Goal: Task Accomplishment & Management: Use online tool/utility

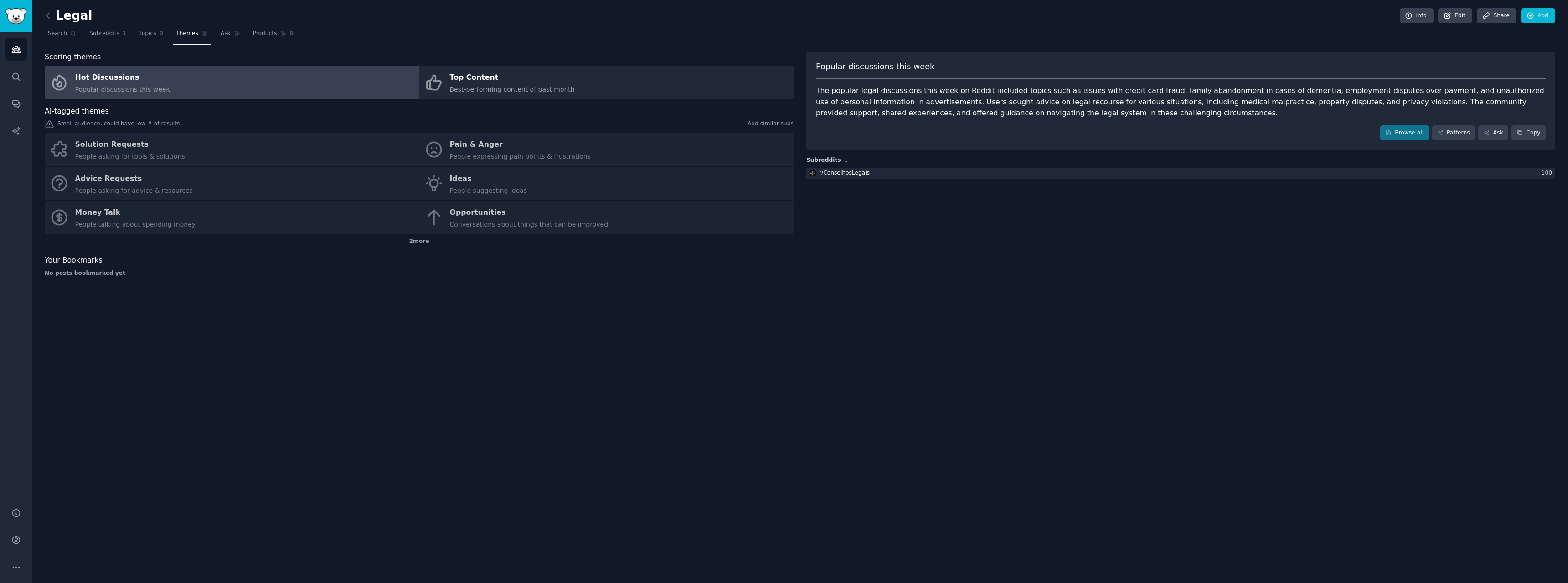
click at [75, 14] on h2 "Legal" at bounding box center [69, 16] width 48 height 14
click at [40, 16] on div "Legal Info Edit Share Add Search Subreddits 1 Topics 0 Themes Ask Products 0 Sc…" at bounding box center [800, 292] width 1536 height 583
click at [44, 17] on div "Legal Info Edit Share Add Search Subreddits 1 Topics 0 Themes Ask Products 0 Sc…" at bounding box center [800, 292] width 1536 height 583
click at [47, 17] on icon at bounding box center [48, 16] width 9 height 9
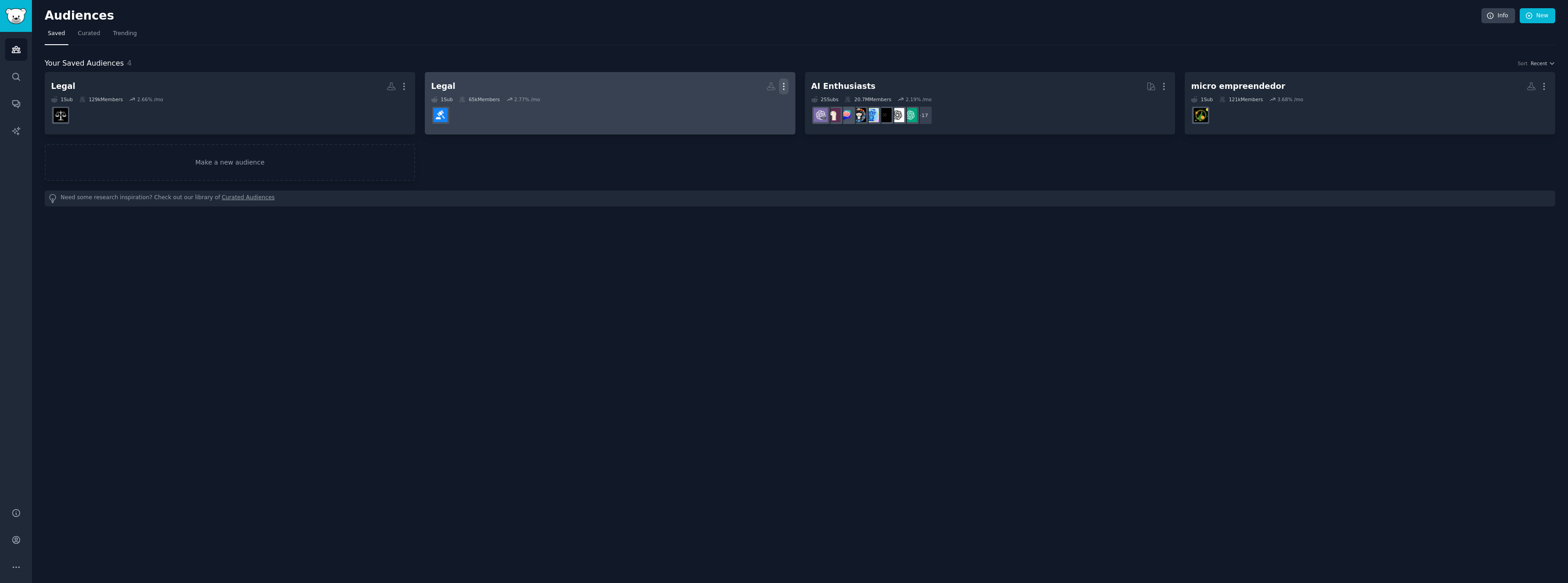
click at [786, 82] on icon "button" at bounding box center [783, 86] width 9 height 9
click at [760, 107] on p "Delete" at bounding box center [759, 105] width 21 height 9
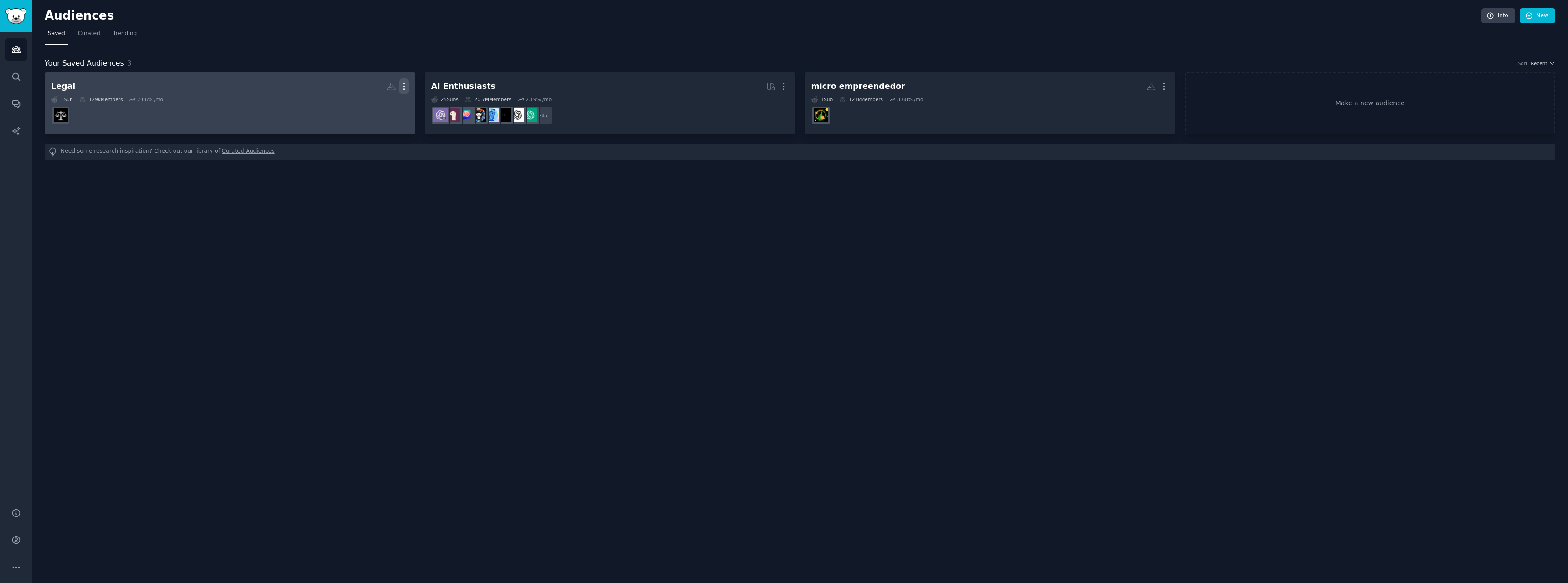
click at [405, 86] on icon "button" at bounding box center [404, 86] width 9 height 9
click at [386, 105] on p "Delete" at bounding box center [379, 105] width 21 height 9
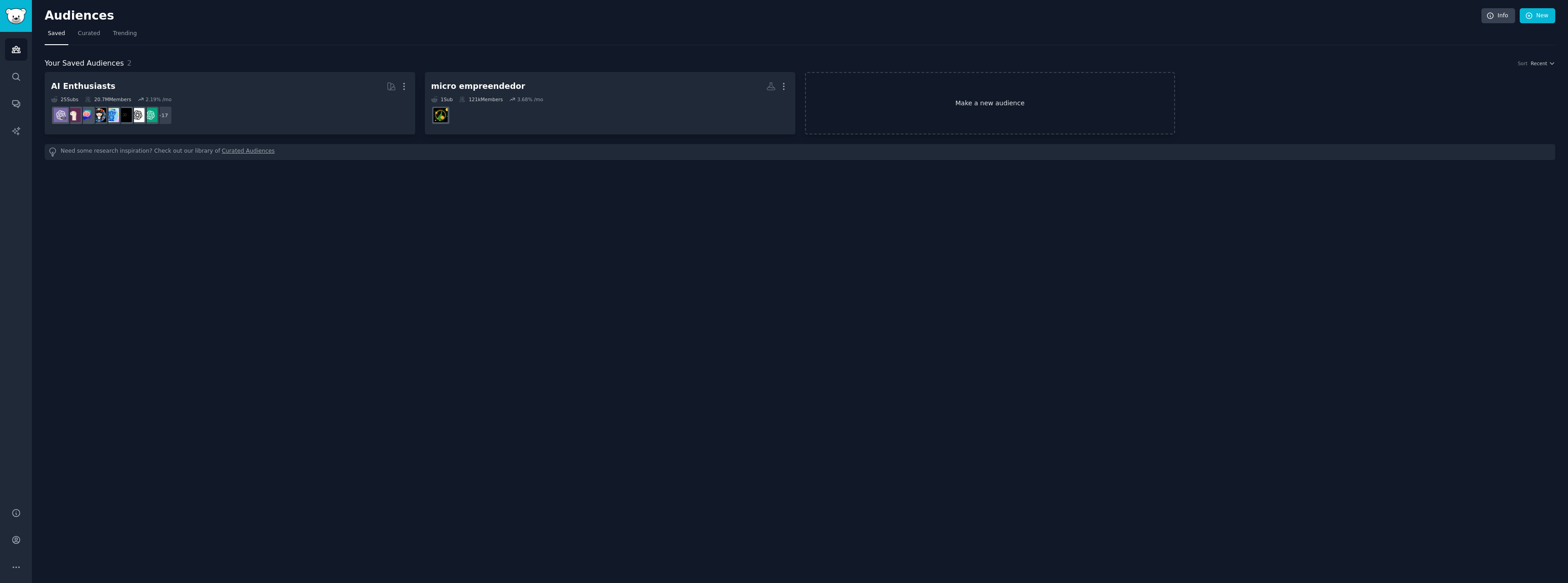
click at [906, 93] on link "Make a new audience" at bounding box center [990, 103] width 371 height 62
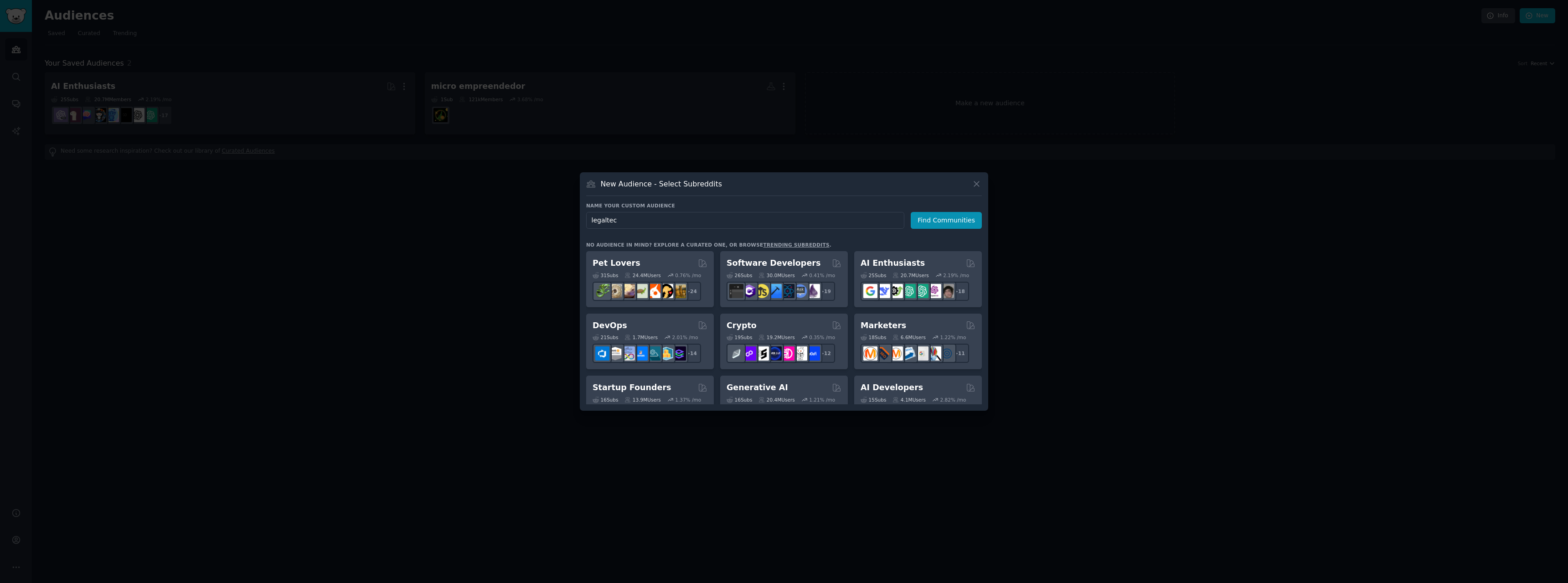
type input "legaltech"
click button "Find Communities" at bounding box center [946, 220] width 71 height 17
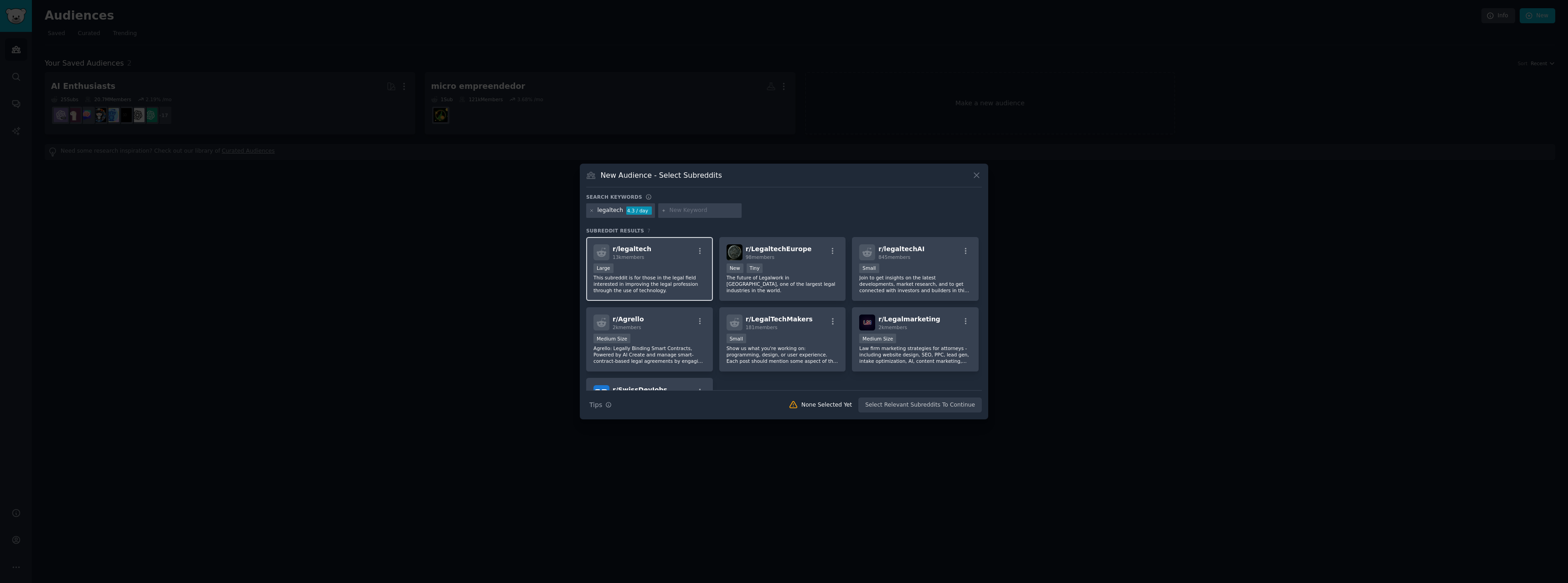
click at [636, 262] on div "r/ legaltech 13k members Large This subreddit is for those in the legal field i…" at bounding box center [649, 268] width 126 height 64
click at [928, 412] on button "Create Audience" at bounding box center [952, 405] width 60 height 16
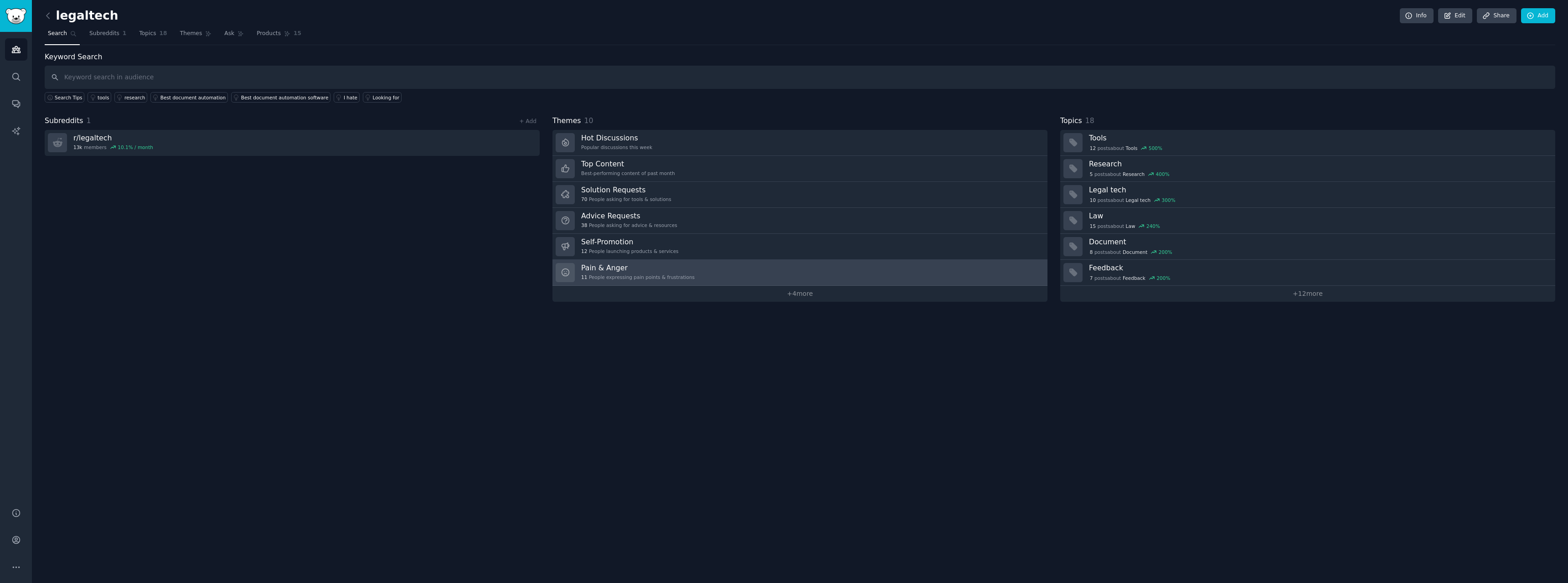
click at [630, 269] on h3 "Pain & Anger" at bounding box center [638, 267] width 113 height 9
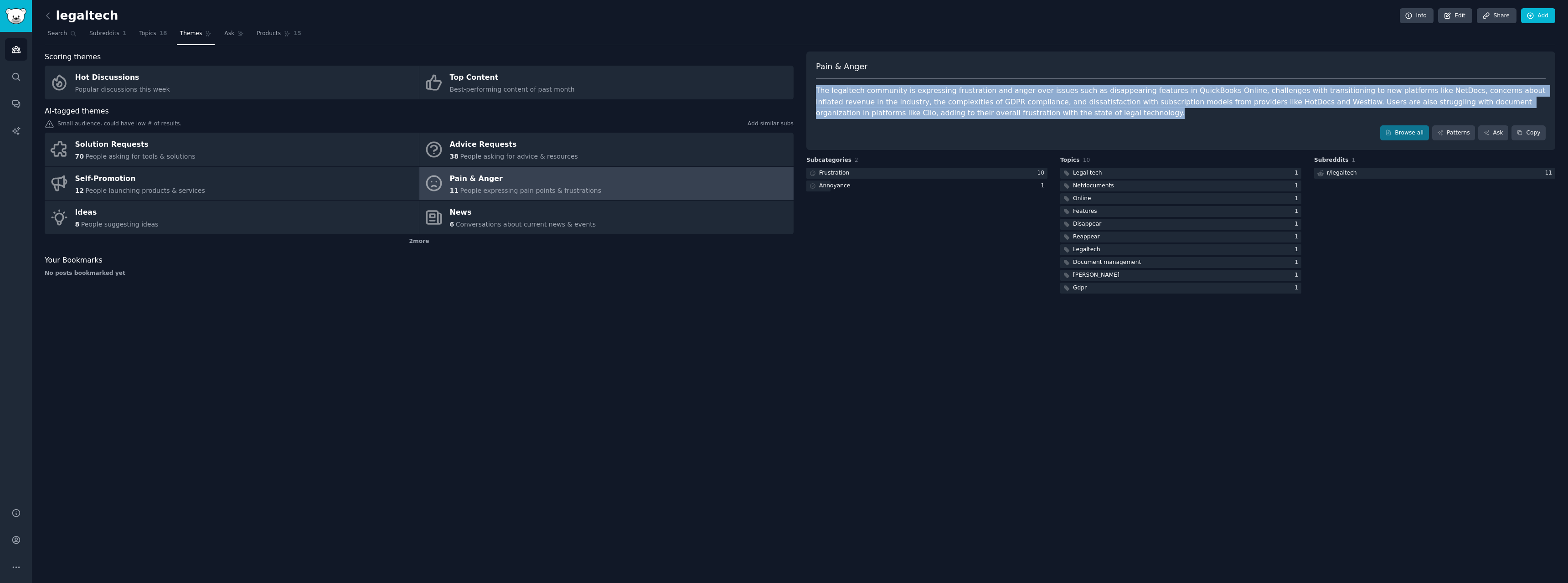
drag, startPoint x: 999, startPoint y: 110, endPoint x: 815, endPoint y: 92, distance: 184.9
click at [815, 92] on div "Pain & Anger The legaltech community is expressing frustration and anger over i…" at bounding box center [1181, 101] width 749 height 99
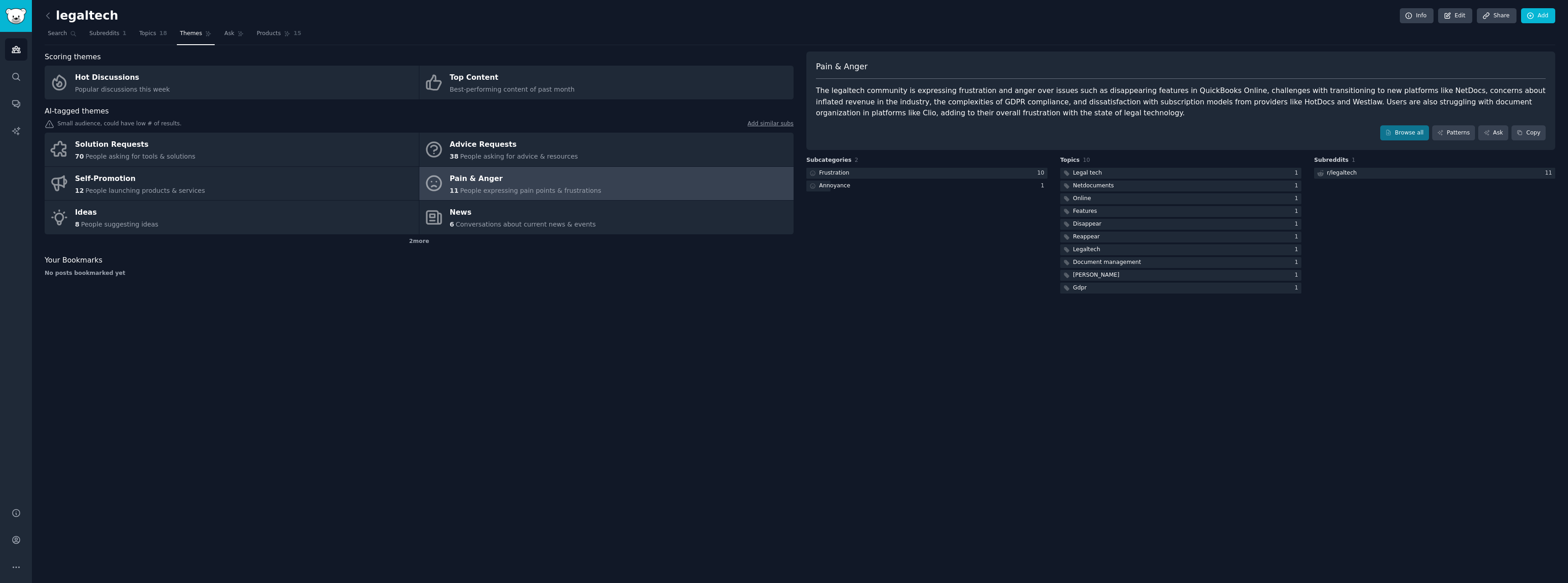
click at [1482, 251] on div "Subreddits 1 r/ legaltech 11" at bounding box center [1434, 225] width 241 height 139
click at [994, 267] on div "Subcategories 2 Frustration 10 Annoyance 1" at bounding box center [926, 225] width 241 height 139
click at [283, 159] on link "Solution Requests 70 People asking for tools & solutions" at bounding box center [232, 149] width 374 height 34
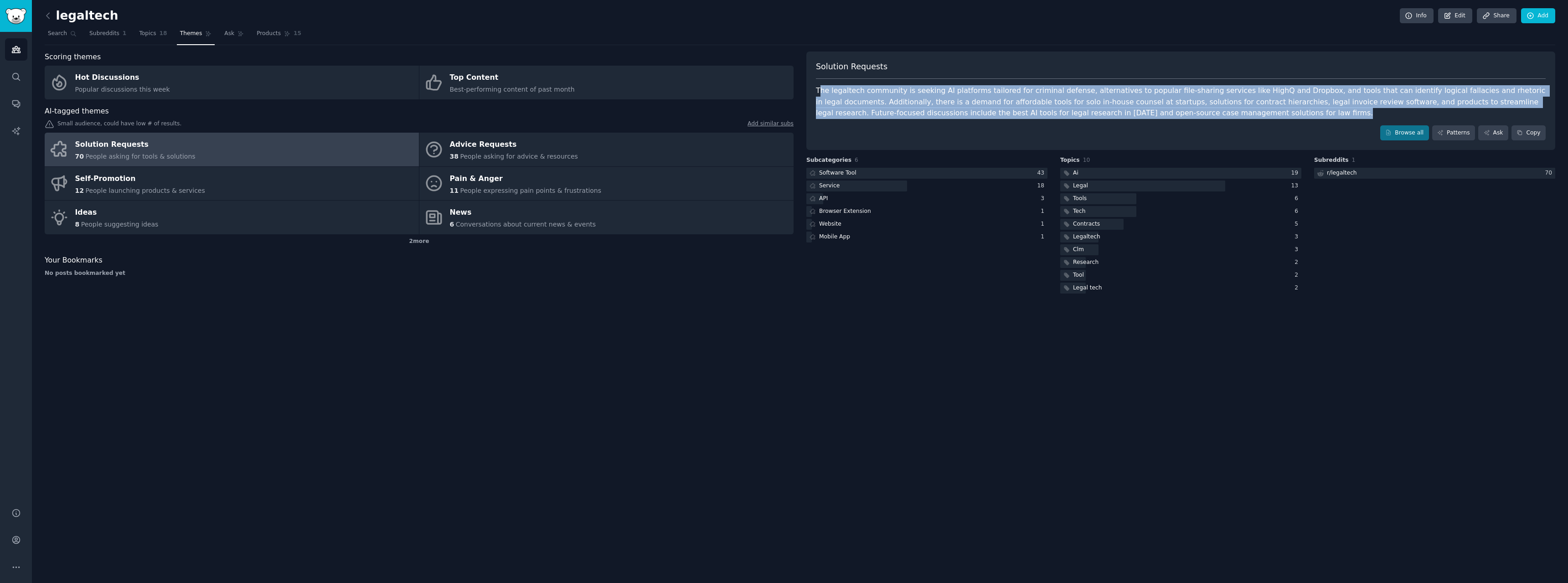
drag, startPoint x: 819, startPoint y: 87, endPoint x: 1155, endPoint y: 118, distance: 337.4
click at [1155, 118] on div "The legaltech community is seeking AI platforms tailored for criminal defense, …" at bounding box center [1181, 102] width 729 height 34
drag, startPoint x: 1121, startPoint y: 83, endPoint x: 1111, endPoint y: 92, distance: 13.5
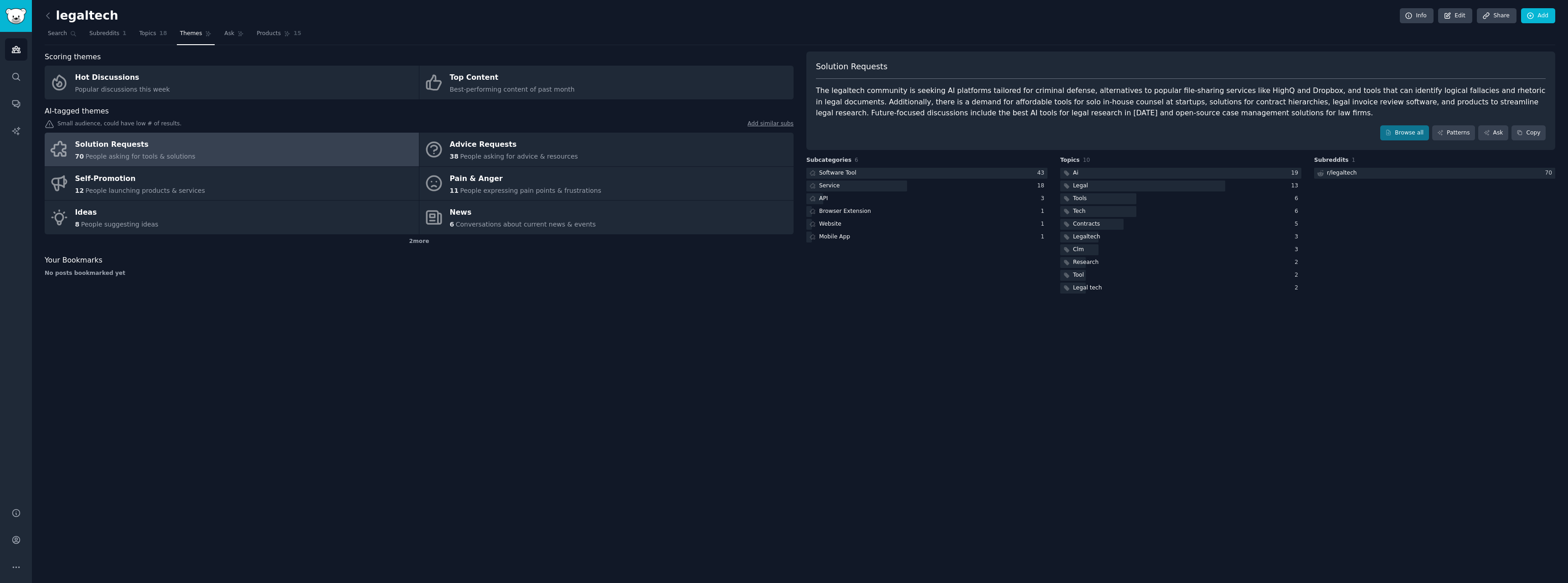
drag, startPoint x: 1111, startPoint y: 92, endPoint x: 1403, endPoint y: 147, distance: 297.1
click at [1403, 147] on div "Solution Requests The legaltech community is seeking AI platforms tailored for …" at bounding box center [1181, 101] width 749 height 99
click at [1406, 134] on link "Browse all" at bounding box center [1405, 133] width 49 height 16
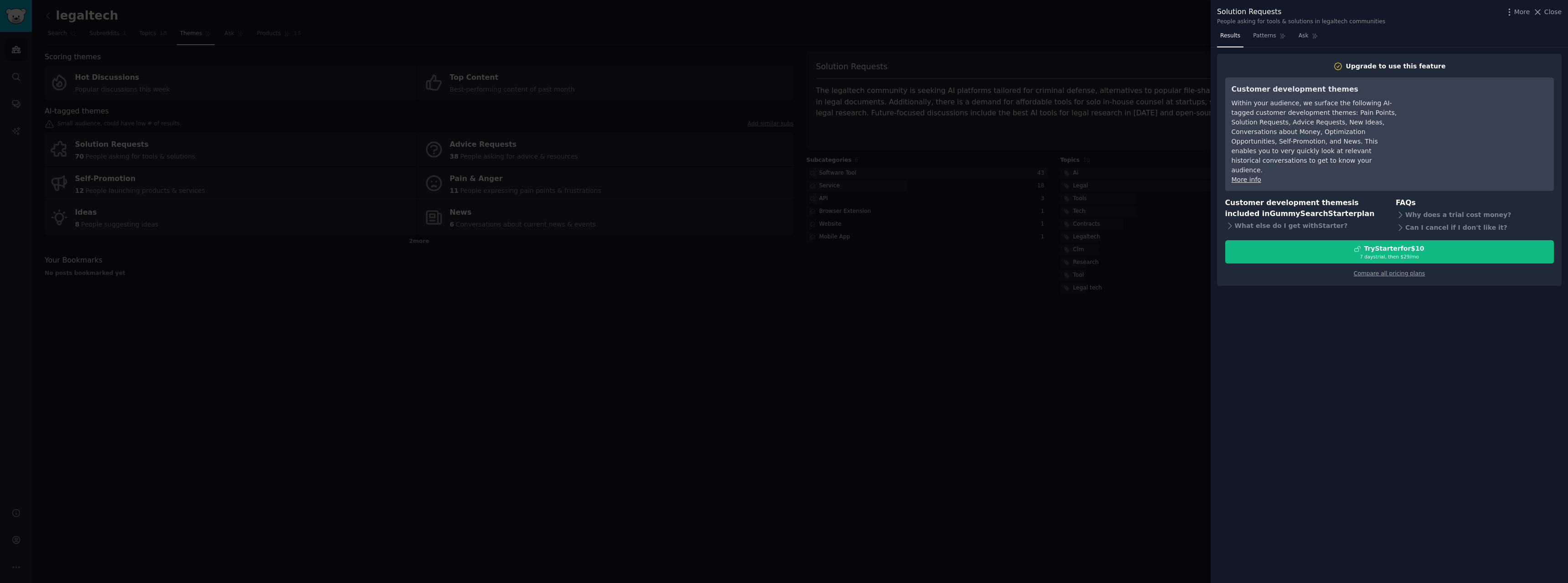
click at [1098, 240] on div at bounding box center [784, 292] width 1568 height 583
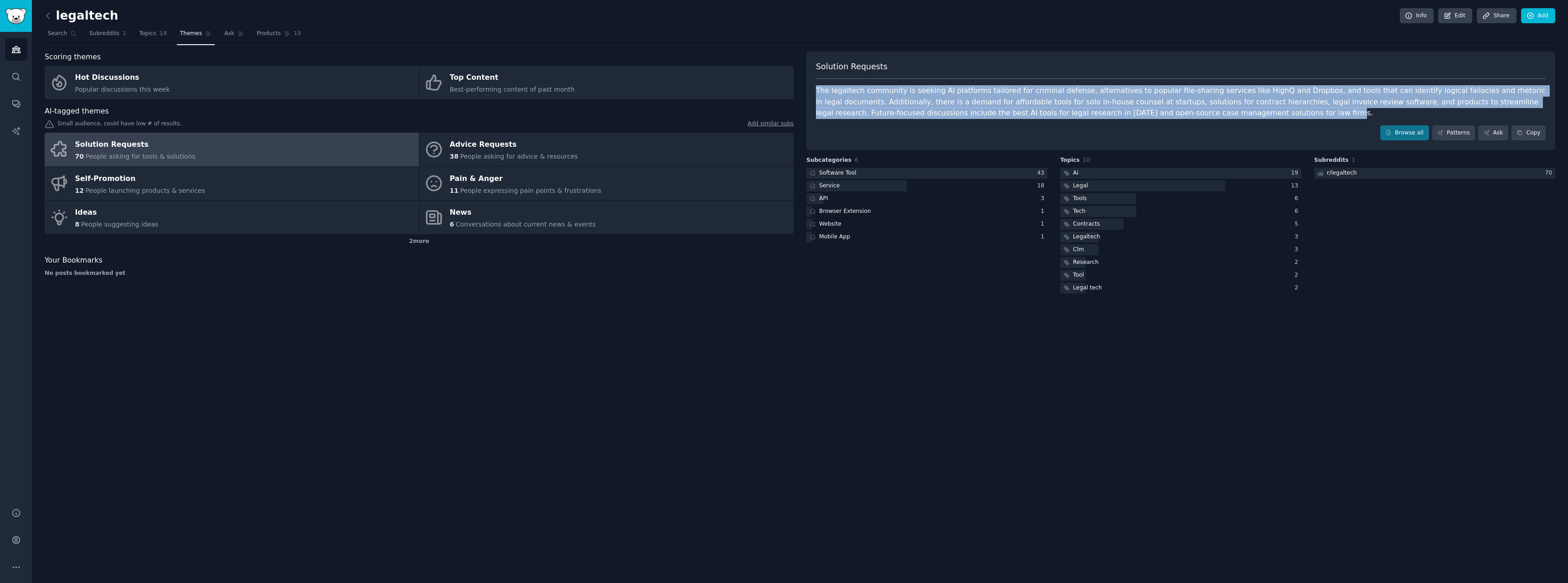
drag, startPoint x: 1161, startPoint y: 117, endPoint x: 827, endPoint y: 93, distance: 334.9
click at [804, 92] on div "Scoring themes Hot Discussions Popular discussions this week Top Content Best-p…" at bounding box center [800, 173] width 1511 height 244
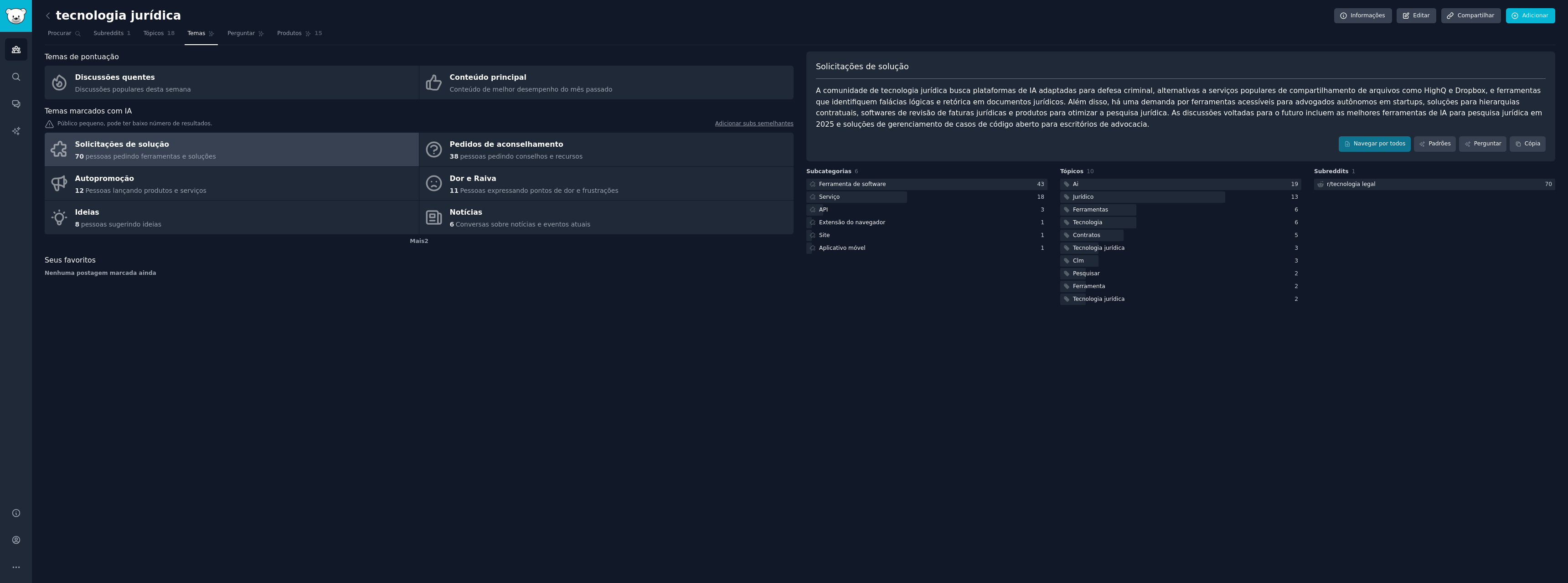
drag, startPoint x: 947, startPoint y: 386, endPoint x: 933, endPoint y: 386, distance: 14.0
click at [946, 386] on div "tecnologia jurídica Informações Editar Compartilhar Adicionar Procurar Subreddi…" at bounding box center [800, 292] width 1536 height 583
click at [1462, 144] on div "Navegar por todos Padrões Perguntar Cópia" at bounding box center [1181, 144] width 729 height 16
click at [1470, 143] on icon at bounding box center [1468, 144] width 6 height 6
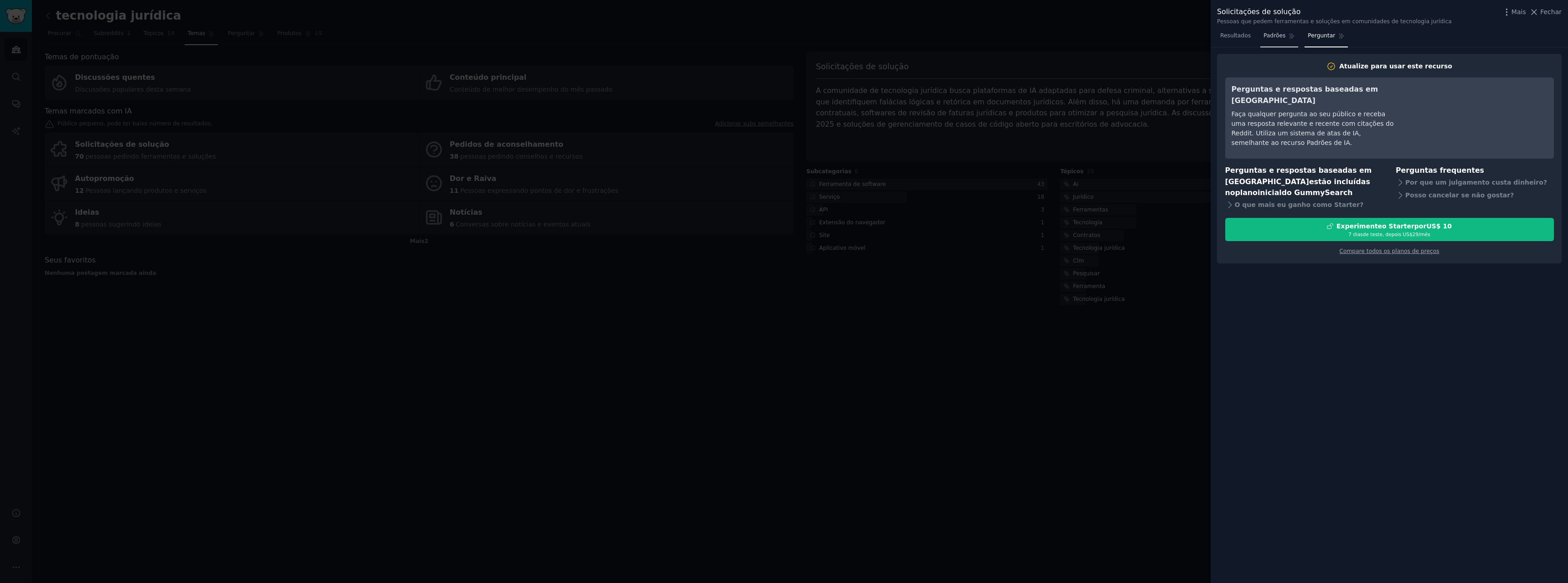
click at [1263, 33] on font "Padrões" at bounding box center [1274, 36] width 22 height 6
